Goal: Transaction & Acquisition: Purchase product/service

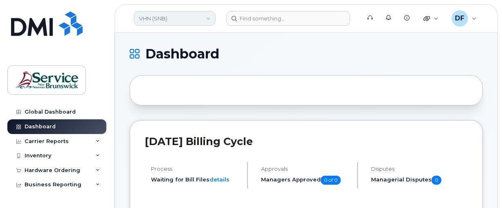
click at [157, 19] on link "VHN (SNB)" at bounding box center [175, 18] width 82 height 15
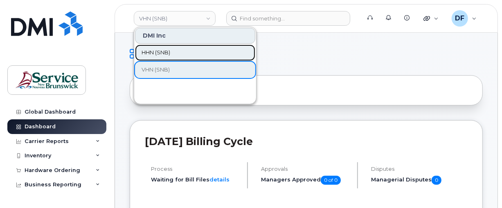
click at [159, 49] on span "HHN (SNB)" at bounding box center [156, 53] width 29 height 8
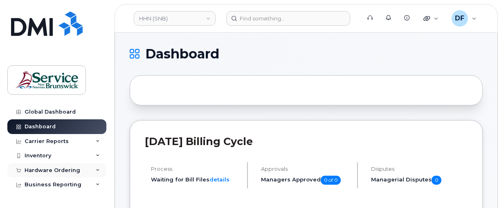
click at [34, 170] on div "Hardware Ordering" at bounding box center [53, 170] width 56 height 7
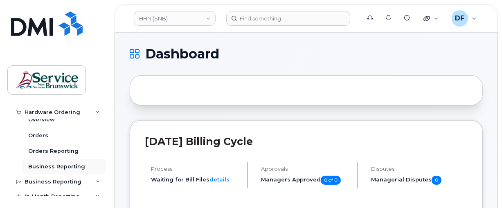
scroll to position [51, 0]
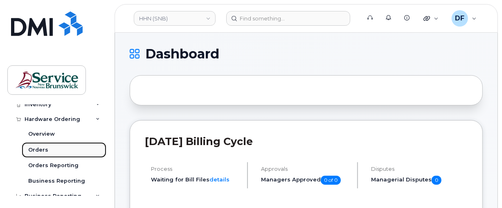
click at [46, 152] on div "Orders" at bounding box center [38, 149] width 20 height 7
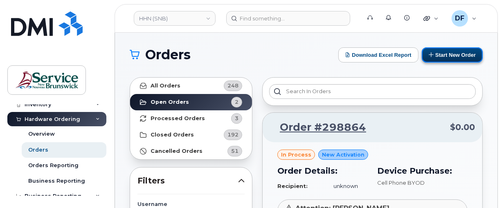
click at [459, 48] on button "Start New Order" at bounding box center [452, 54] width 61 height 15
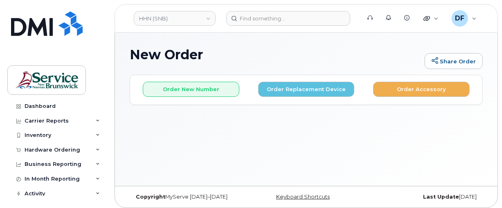
scroll to position [40, 0]
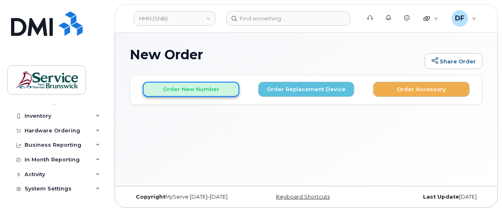
click at [184, 92] on button "Order New Number" at bounding box center [191, 89] width 97 height 15
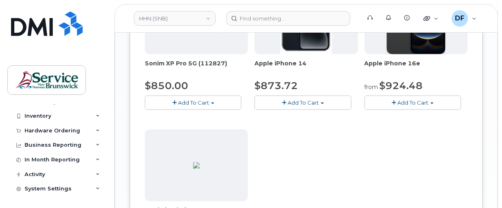
scroll to position [767, 0]
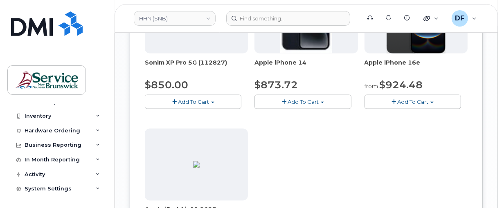
click at [406, 97] on button "Add To Cart" at bounding box center [412, 102] width 97 height 14
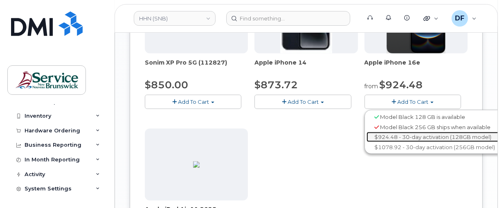
click at [403, 135] on link "$924.48 - 30-day activation (128GB model)" at bounding box center [435, 137] width 137 height 10
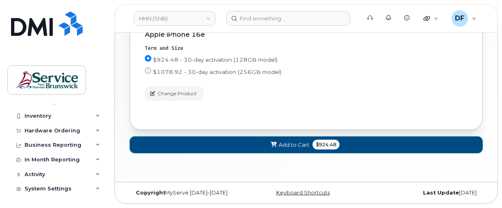
click at [317, 146] on span "$924.48" at bounding box center [326, 145] width 27 height 10
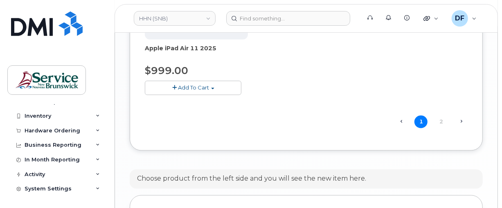
scroll to position [1065, 0]
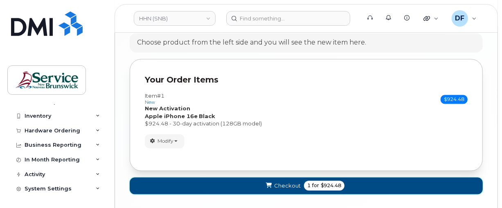
click at [315, 182] on span "for" at bounding box center [315, 185] width 10 height 7
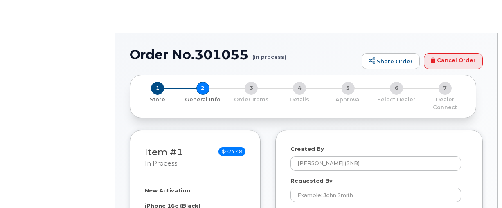
select select
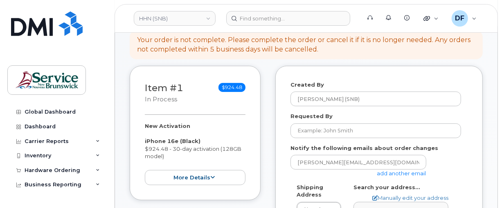
scroll to position [102, 0]
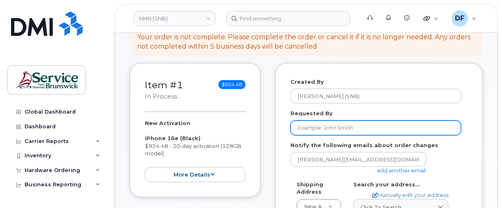
click at [346, 121] on input "Requested By" at bounding box center [375, 128] width 171 height 15
paste input "[PERSON_NAME]"
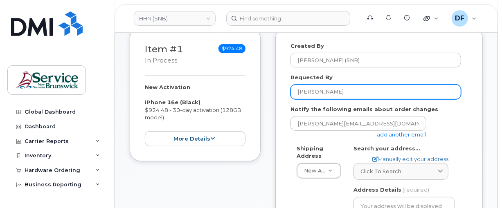
scroll to position [153, 0]
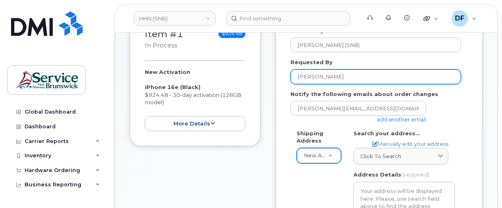
type input "[PERSON_NAME]"
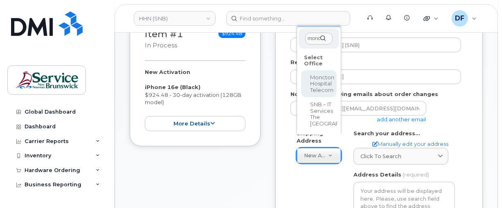
type input "monc"
select select
type textarea "135 Macbeath Ave Moncton New Brunswick E1C 6Z8"
type input "[PERSON_NAME]"
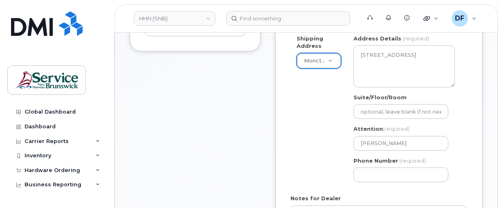
scroll to position [256, 0]
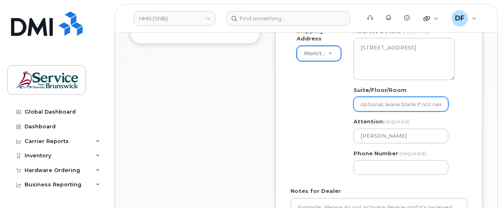
click at [382, 97] on input "Suite/Floor/Room" at bounding box center [400, 104] width 95 height 15
paste input "WO0000000484082"
select select
type input "WO0000000484082"
click at [310, 72] on div "Shipping Address Moncton Hospital Telecom New Address G-2 Main St ASD-E Main Of…" at bounding box center [375, 104] width 171 height 154
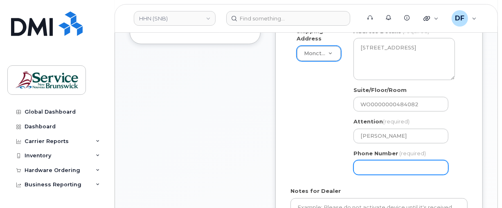
click at [409, 166] on input "Phone Number" at bounding box center [400, 167] width 95 height 15
type input "5063809638"
select select
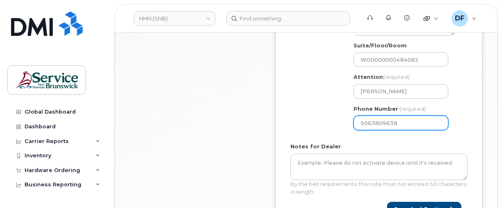
scroll to position [358, 0]
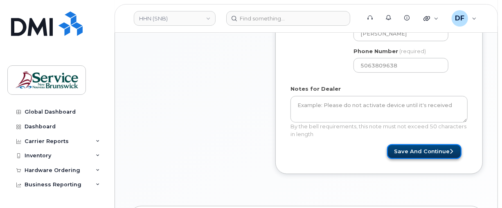
click at [440, 144] on button "Save and Continue" at bounding box center [424, 151] width 74 height 15
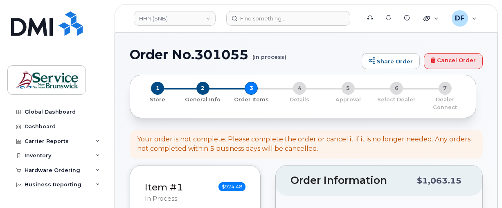
select select
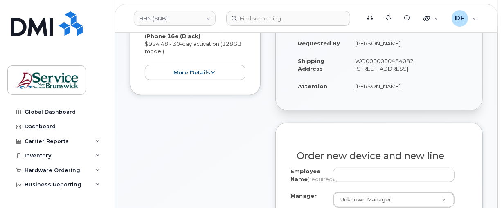
scroll to position [256, 0]
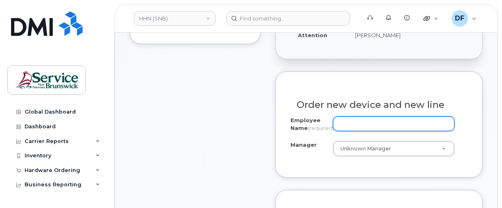
click at [378, 117] on input "Employee Name (required)" at bounding box center [393, 124] width 121 height 15
paste input "[PERSON_NAME]"
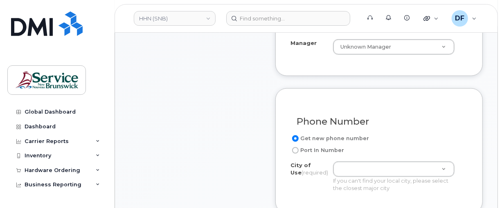
scroll to position [358, 0]
type input "[PERSON_NAME]"
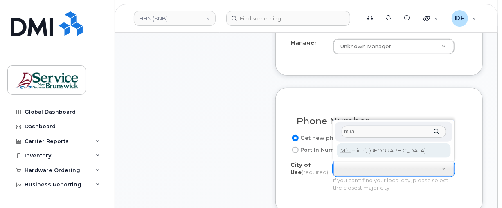
type input "mira"
type input "1813"
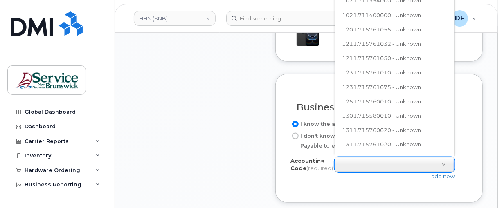
scroll to position [7, 0]
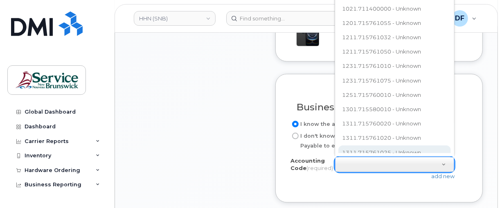
type input "171.715761075"
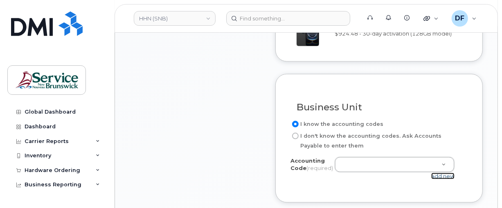
click at [438, 176] on link "add new" at bounding box center [442, 176] width 23 height 7
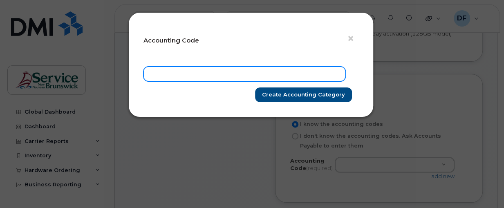
click at [189, 71] on input "text" at bounding box center [245, 74] width 202 height 15
paste input "171.715761075"
click at [159, 74] on input "171.715761075" at bounding box center [245, 74] width 202 height 15
type input "1711.715761075"
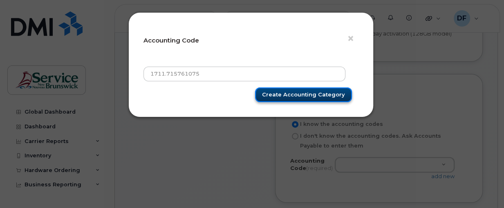
click at [306, 92] on input "Create Accounting category" at bounding box center [303, 95] width 97 height 15
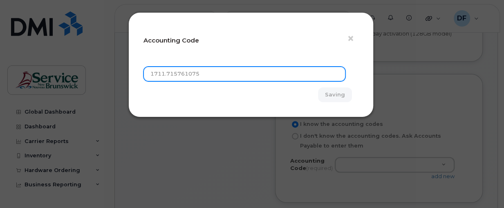
type input "Create Accounting category"
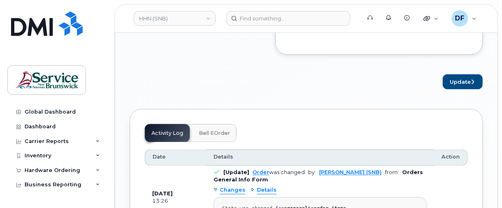
scroll to position [767, 0]
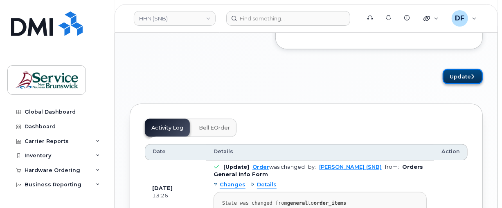
click at [473, 79] on icon "submit" at bounding box center [472, 76] width 3 height 5
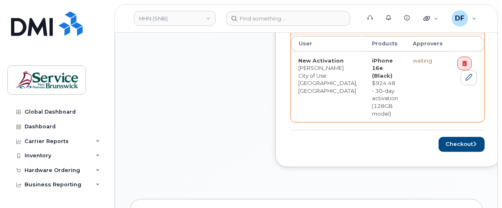
scroll to position [409, 0]
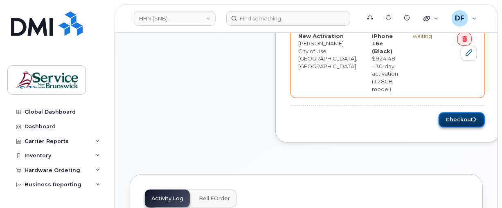
click at [439, 117] on button "Checkout" at bounding box center [462, 119] width 46 height 15
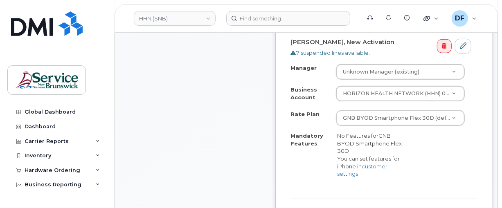
scroll to position [358, 0]
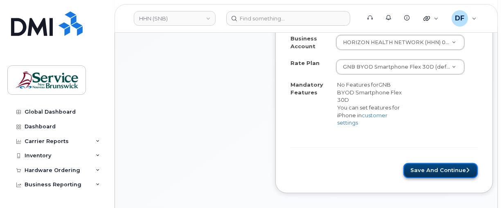
click at [436, 163] on button "Save and Continue" at bounding box center [440, 170] width 74 height 15
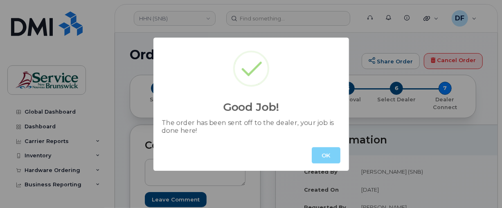
click at [315, 150] on button "OK" at bounding box center [326, 155] width 29 height 16
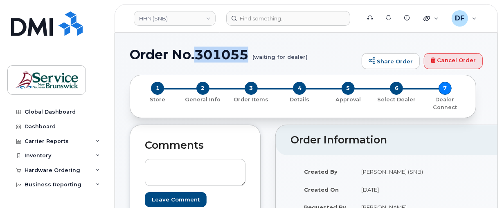
drag, startPoint x: 248, startPoint y: 54, endPoint x: 198, endPoint y: 54, distance: 49.9
click at [198, 54] on h1 "Order No.301055 (waiting for dealer)" at bounding box center [244, 54] width 228 height 14
copy h1 "301055"
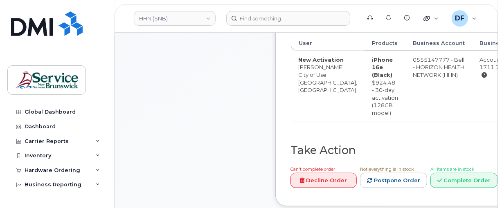
scroll to position [409, 0]
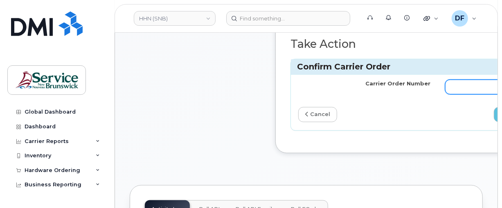
click at [457, 94] on input "Carrier Order Number" at bounding box center [511, 87] width 132 height 15
paste input "301055"
type input "301055"
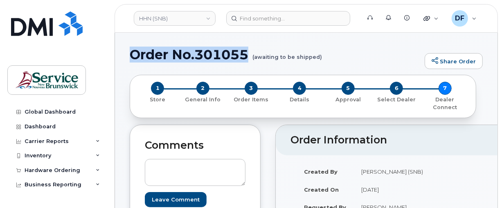
drag, startPoint x: 248, startPoint y: 53, endPoint x: 121, endPoint y: 58, distance: 127.3
copy h1 "Order No.301055"
